Goal: Download file/media

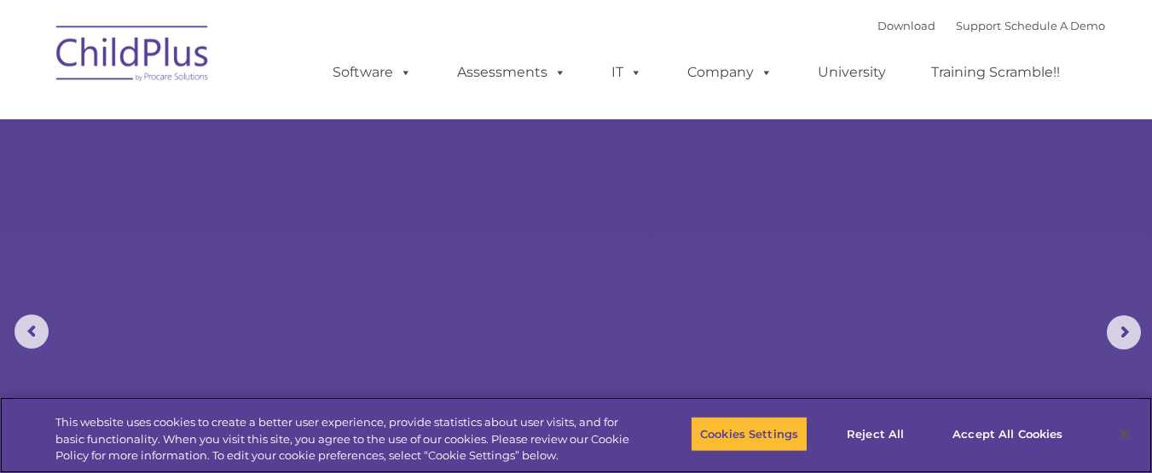
select select "MEDIUM"
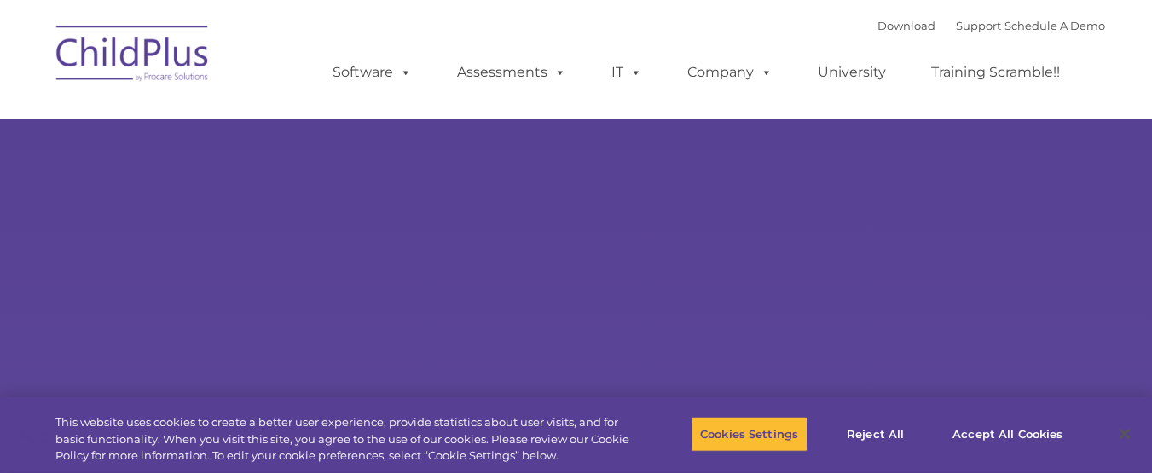
type input ""
select select "MEDIUM"
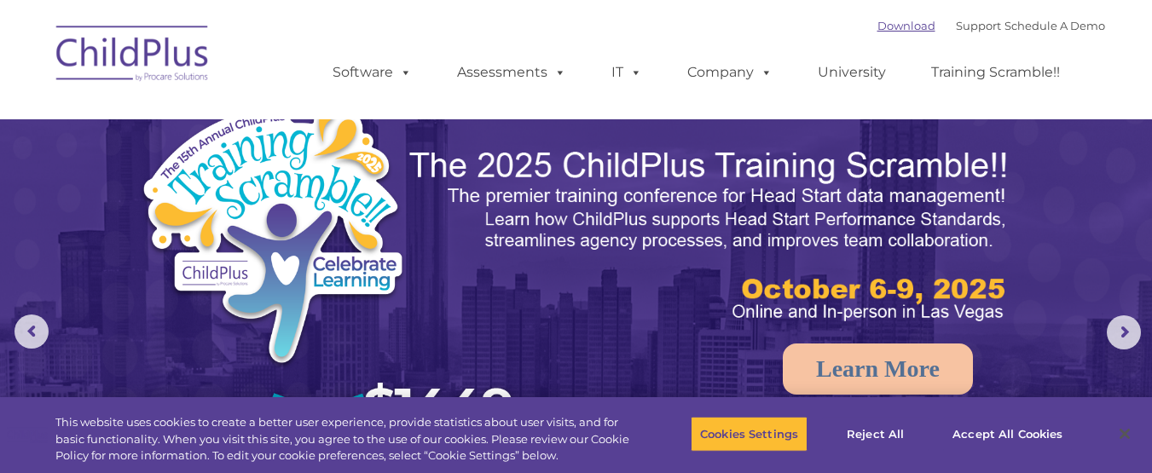
click at [877, 30] on link "Download" at bounding box center [906, 26] width 58 height 14
